Goal: Obtain resource: Download file/media

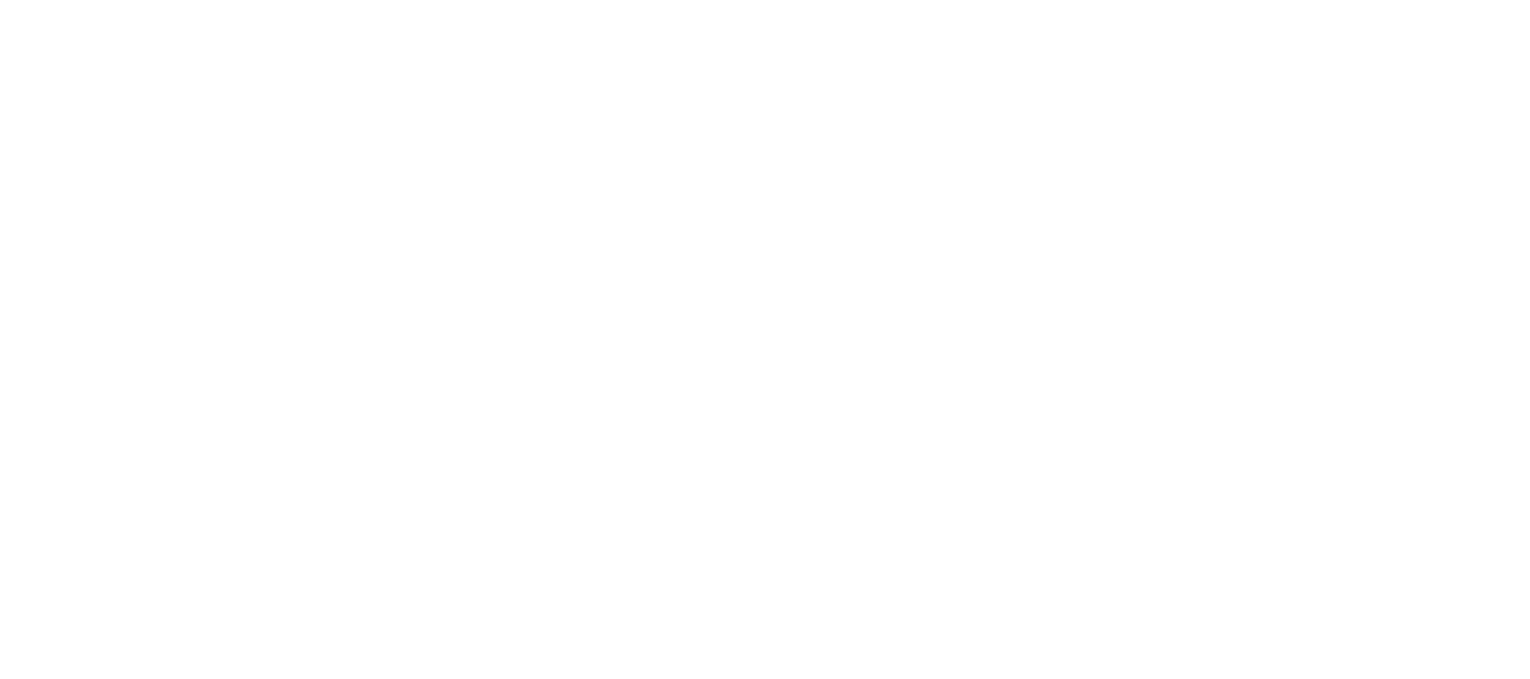
click at [809, 0] on html at bounding box center [765, 0] width 1530 height 0
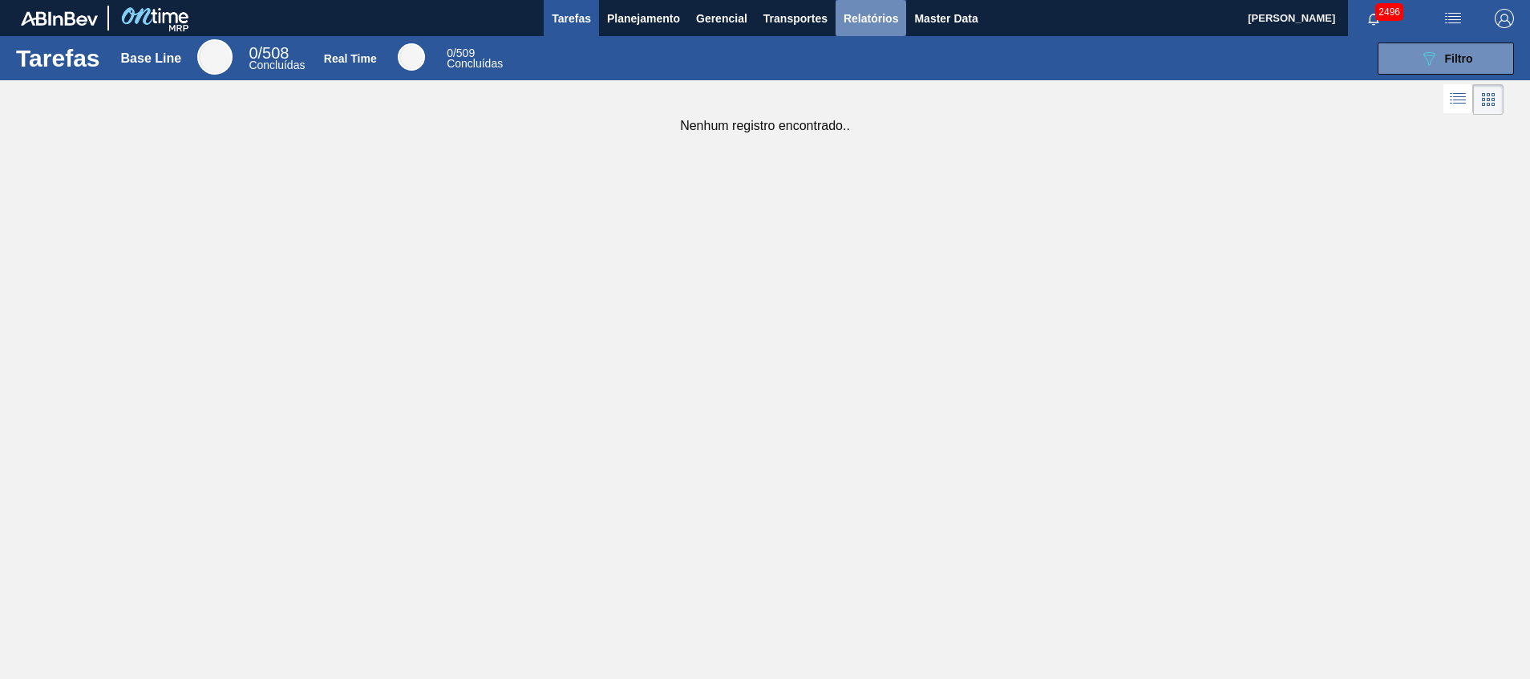
click at [857, 17] on span "Relatórios" at bounding box center [871, 18] width 55 height 19
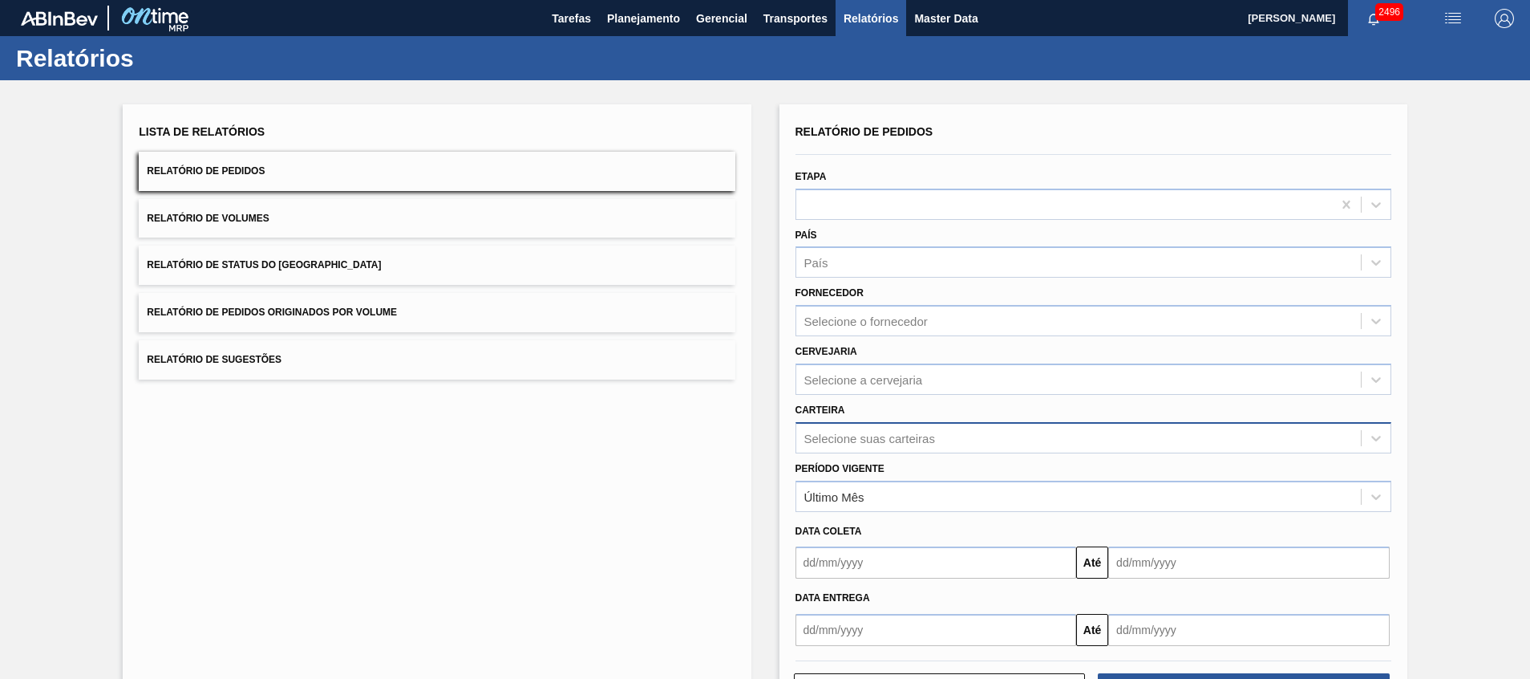
click at [912, 443] on div "Selecione suas carteiras" at bounding box center [869, 438] width 131 height 14
type input "tamp"
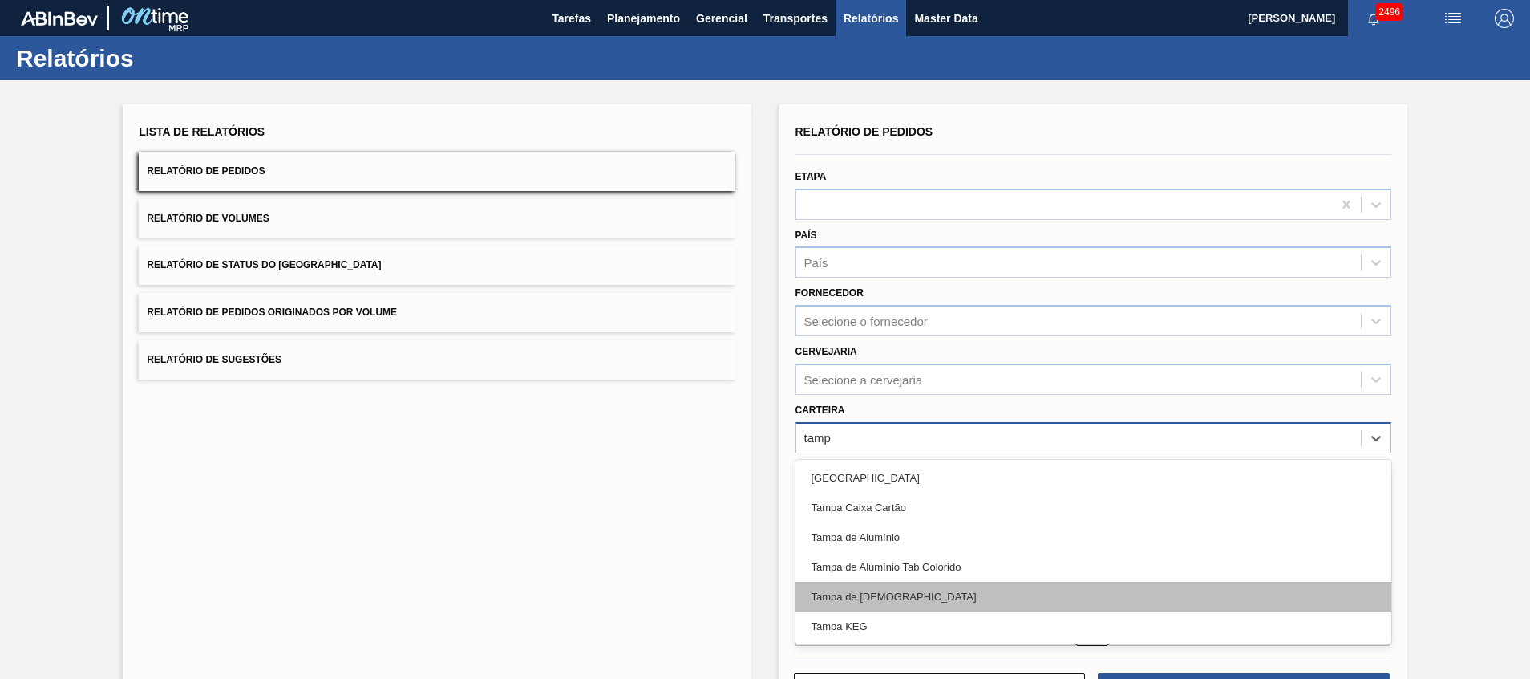
click at [890, 596] on div "Tampa de Lata" at bounding box center [1094, 597] width 596 height 30
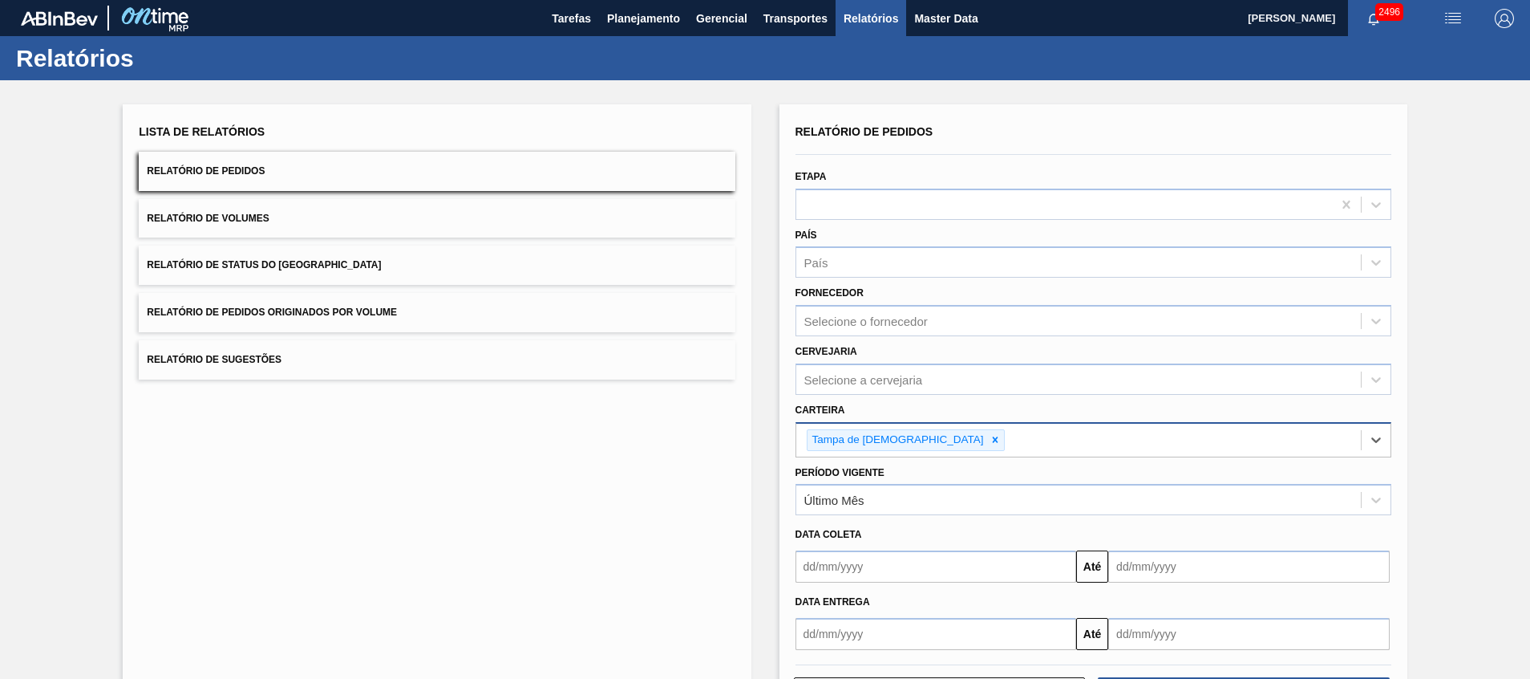
scroll to position [68, 0]
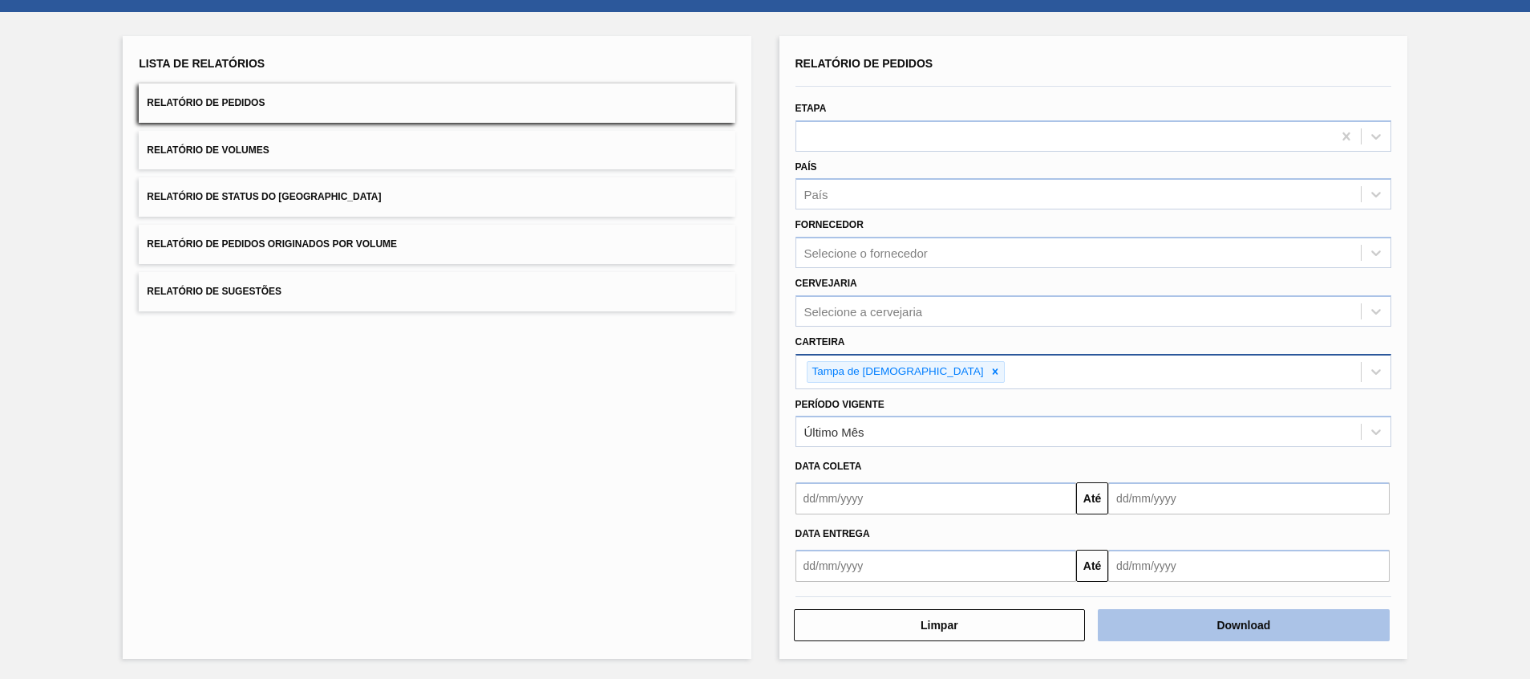
click at [1129, 610] on button "Download" at bounding box center [1244, 625] width 292 height 32
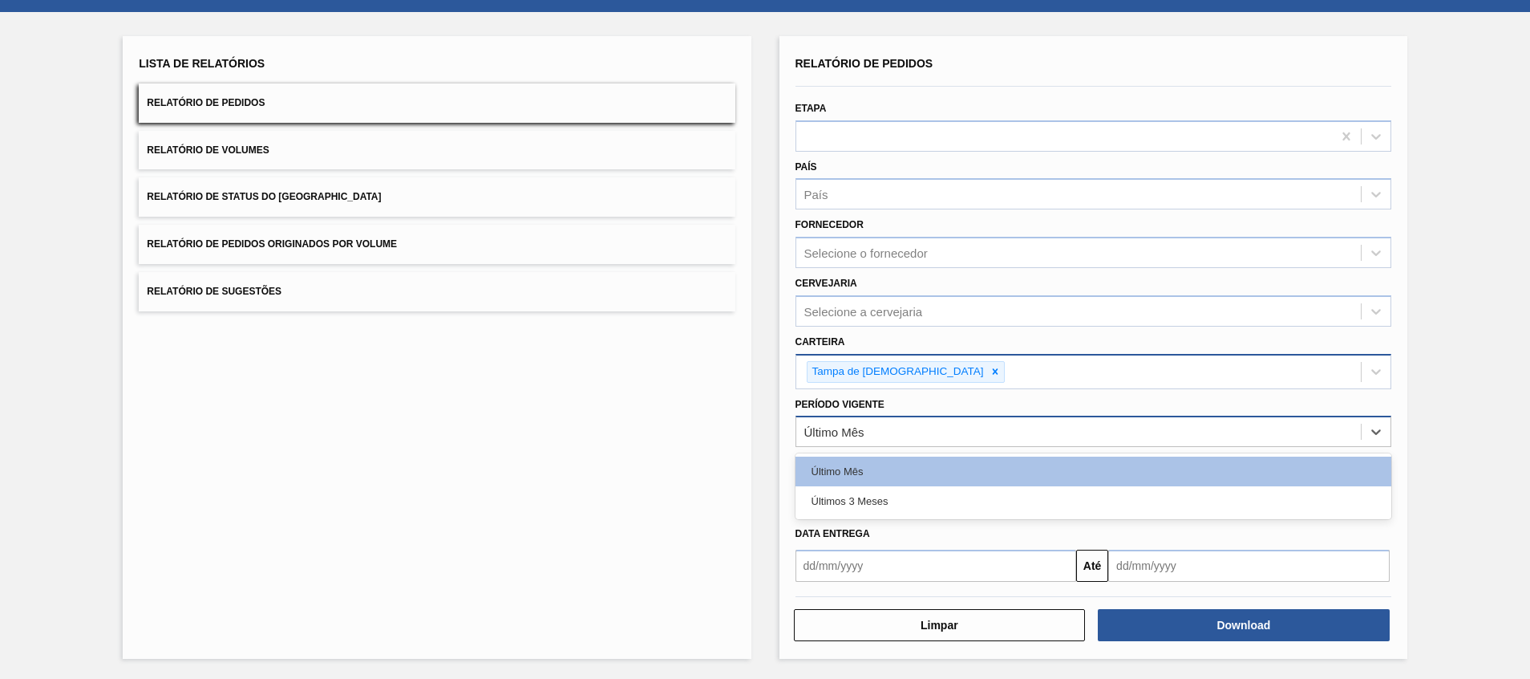
click at [883, 429] on div "Último Mês" at bounding box center [1078, 431] width 565 height 23
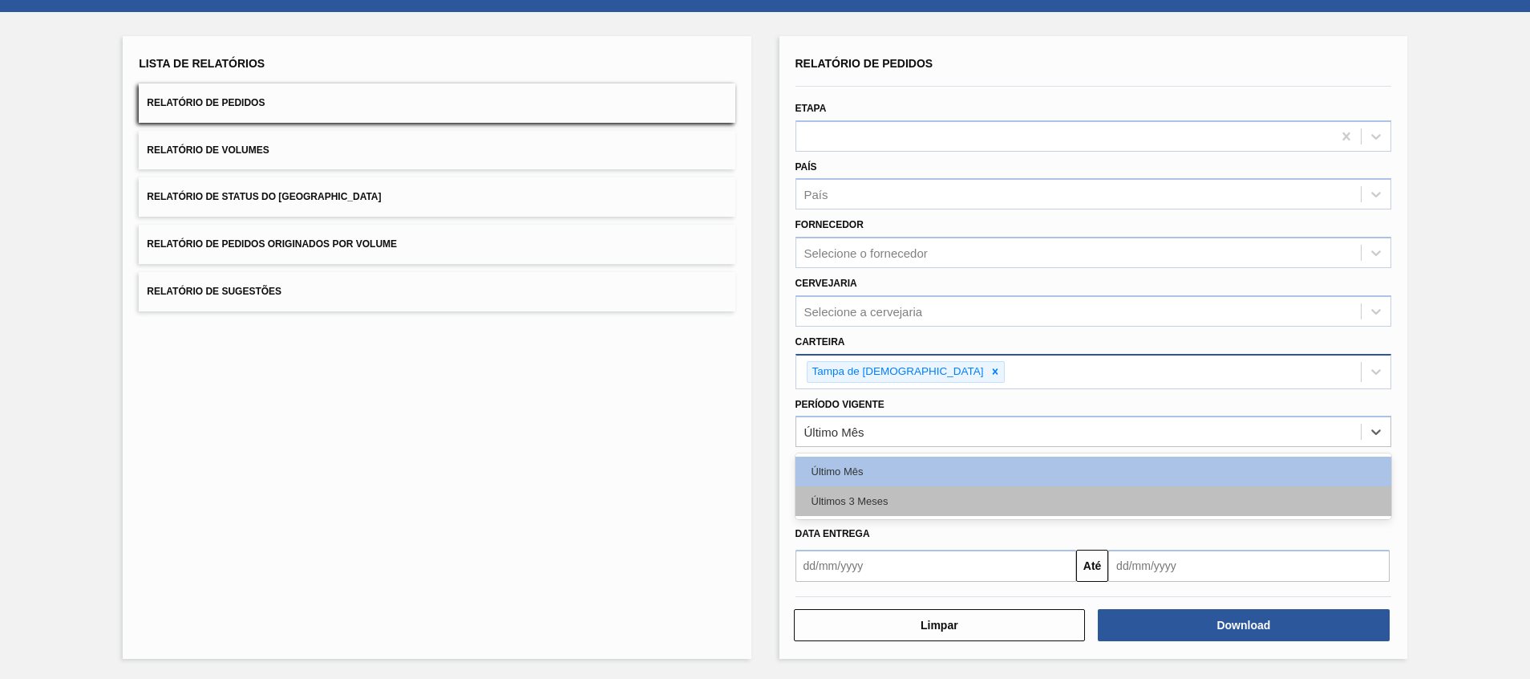
click at [876, 513] on div "Últimos 3 Meses" at bounding box center [1094, 501] width 596 height 30
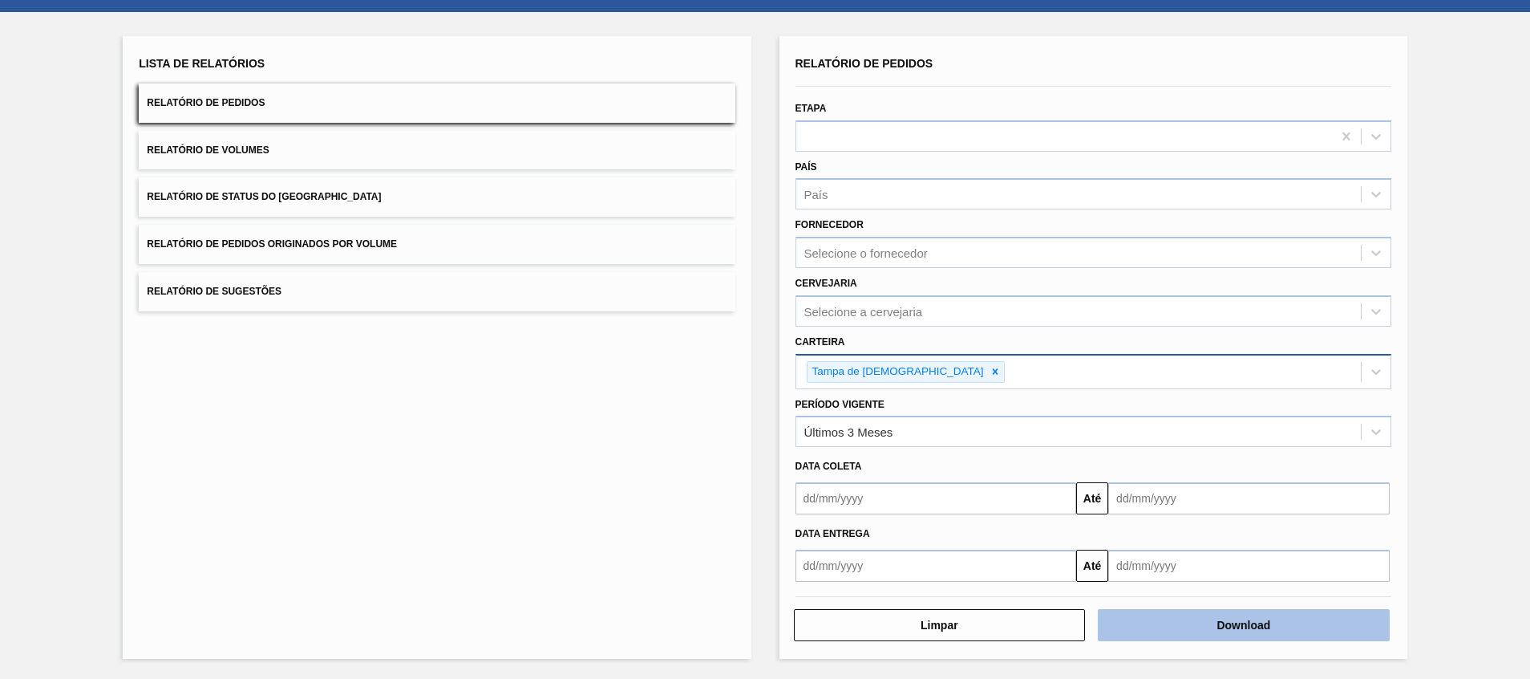
click at [1118, 622] on button "Download" at bounding box center [1244, 625] width 292 height 32
